Goal: Find specific page/section: Find specific page/section

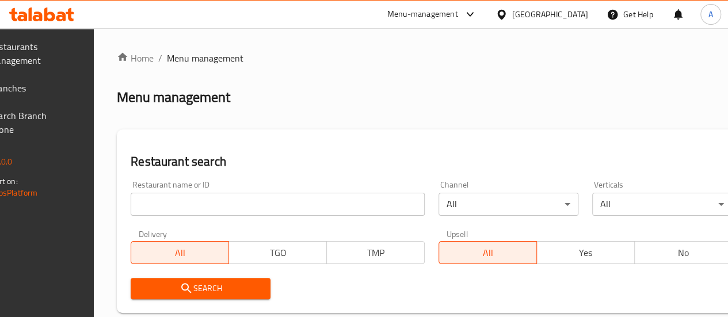
click at [197, 203] on input "search" at bounding box center [278, 204] width 294 height 23
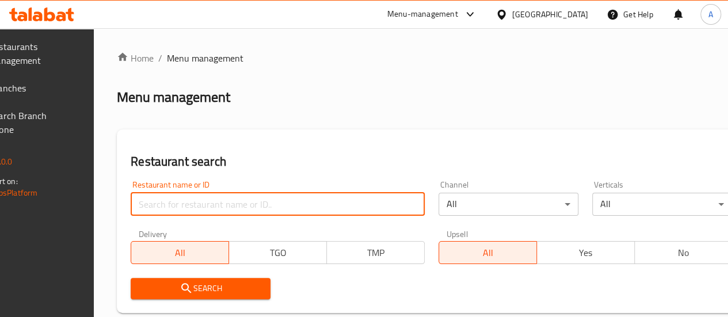
paste input "Atyab Dejaj"
type input "Atyab Dejaj"
click button "Search" at bounding box center [201, 288] width 140 height 21
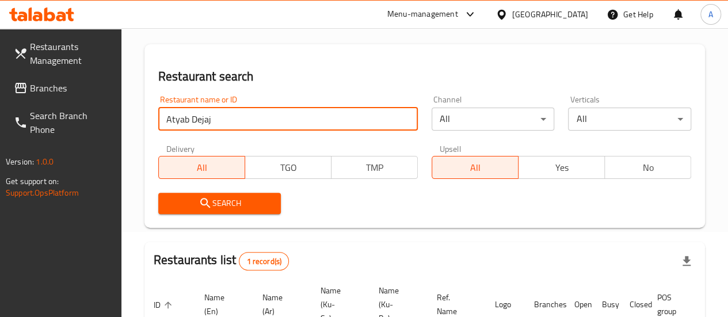
scroll to position [204, 0]
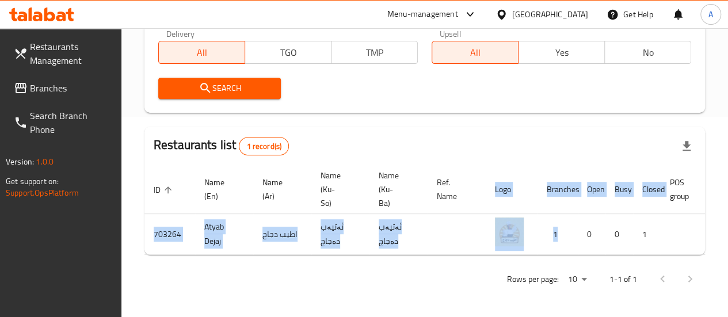
click at [562, 251] on div "ID sorted ascending Name (En) Name (Ar) Name (Ku-So) Name (Ku-Ba) Ref. Name Log…" at bounding box center [424, 210] width 560 height 90
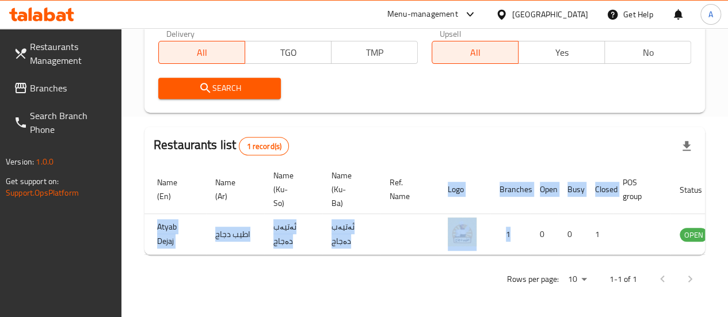
scroll to position [0, 113]
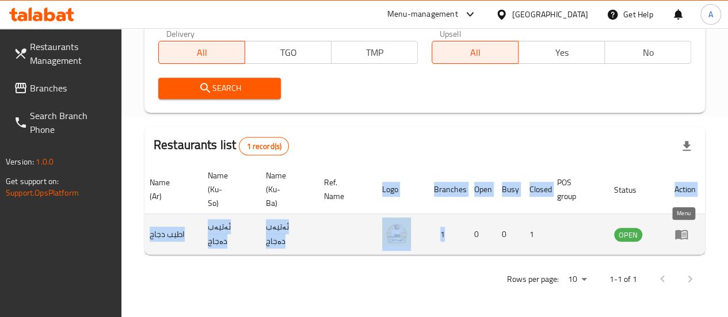
click at [682, 227] on icon "enhanced table" at bounding box center [681, 234] width 14 height 14
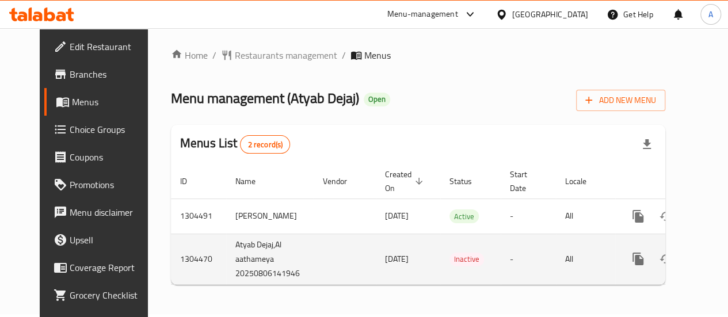
scroll to position [10, 0]
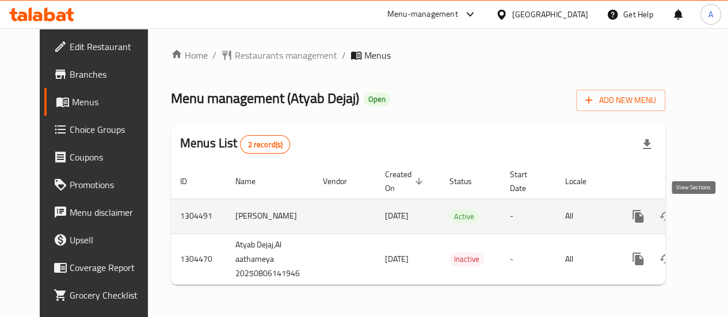
click at [716, 211] on icon "enhanced table" at bounding box center [721, 216] width 10 height 10
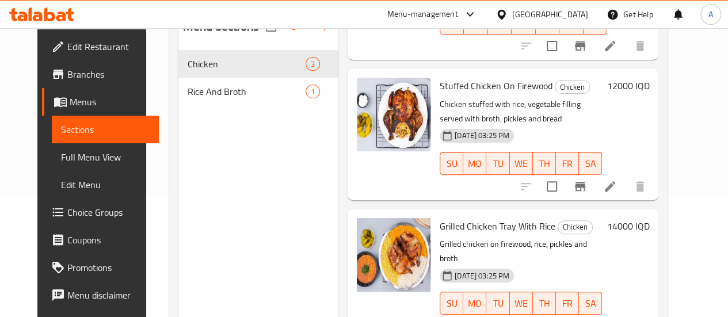
scroll to position [104, 0]
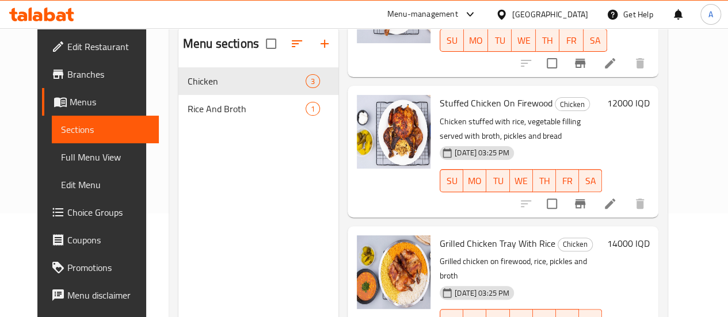
click at [196, 147] on div "Menu sections Chicken 3 Rice And Broth 1" at bounding box center [258, 183] width 160 height 317
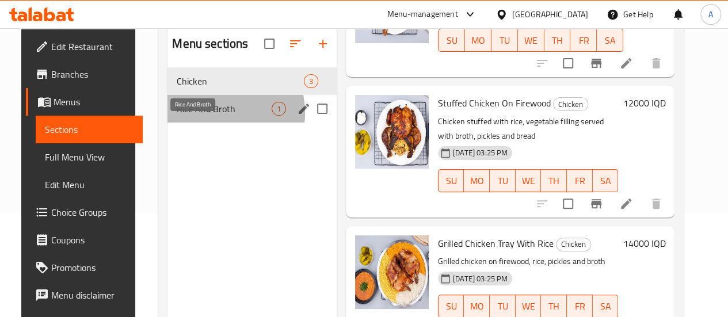
click at [197, 116] on span "Rice And Broth" at bounding box center [224, 109] width 95 height 14
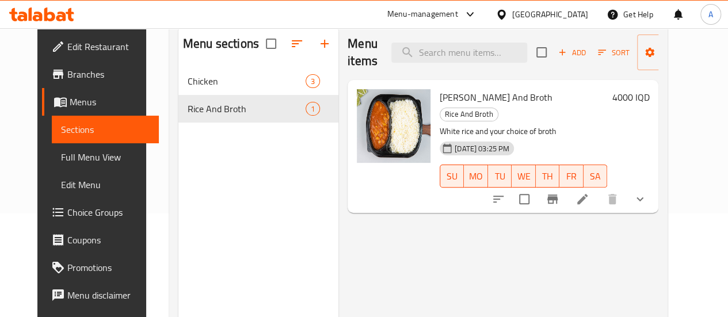
click at [654, 188] on div at bounding box center [568, 199] width 169 height 28
click at [643, 197] on icon "show more" at bounding box center [639, 199] width 7 height 4
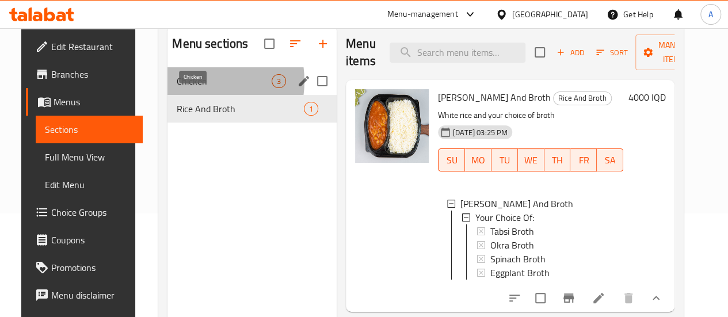
click at [191, 88] on span "Chicken" at bounding box center [224, 81] width 95 height 14
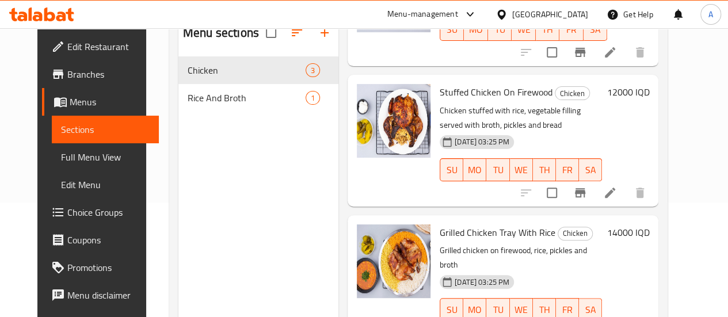
scroll to position [115, 0]
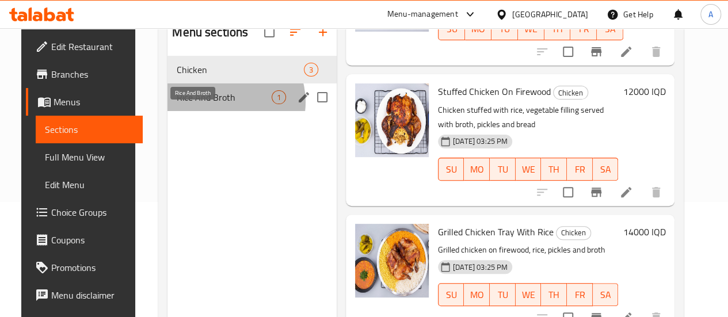
click at [213, 104] on span "Rice And Broth" at bounding box center [224, 97] width 95 height 14
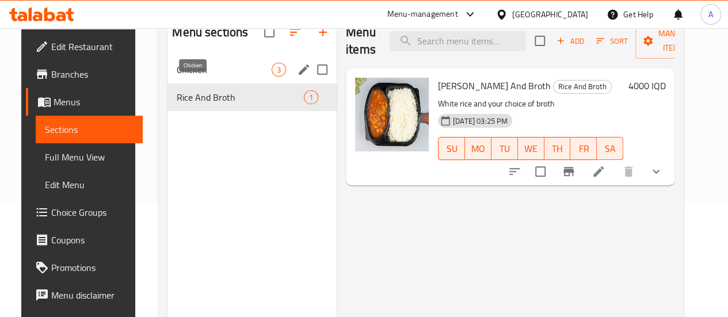
click at [213, 77] on span "Chicken" at bounding box center [224, 70] width 95 height 14
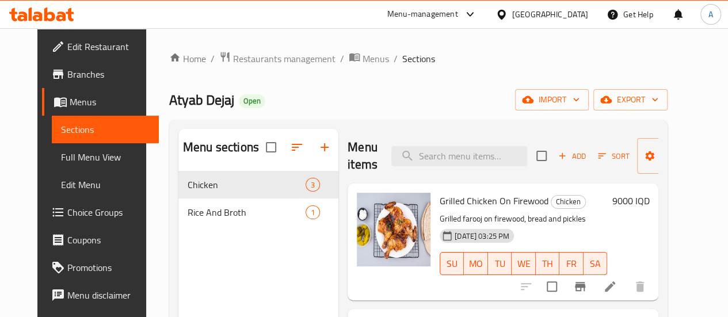
click at [46, 16] on icon at bounding box center [49, 14] width 11 height 14
